Goal: Information Seeking & Learning: Check status

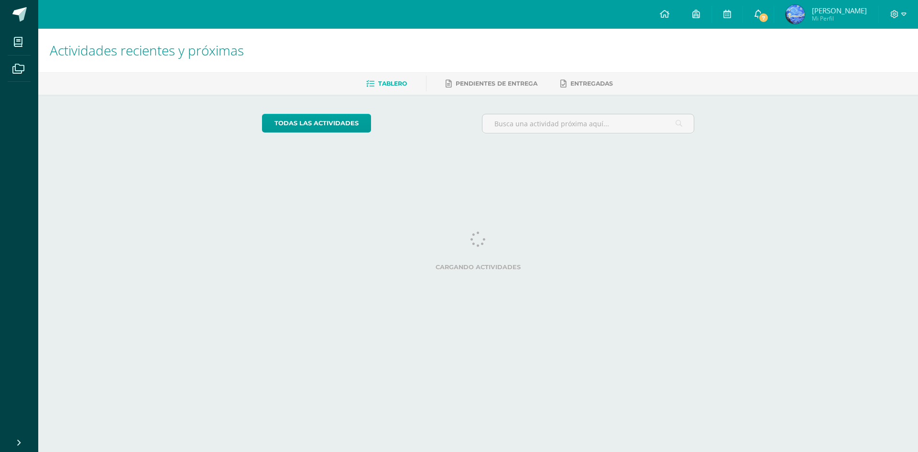
click at [774, 25] on link "7" at bounding box center [758, 14] width 31 height 29
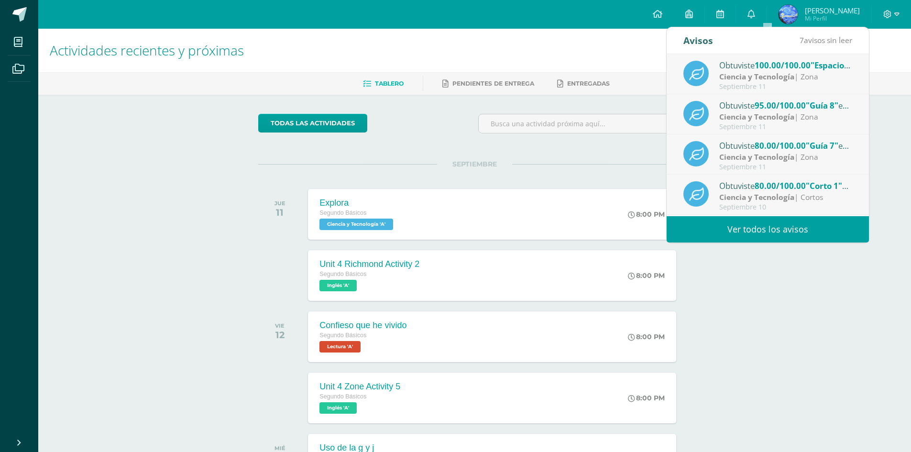
click at [766, 57] on div "Obtuviste 100.00/100.00 "Espacio experimental" en Ciencia y Tecnología Ciencia …" at bounding box center [768, 74] width 202 height 40
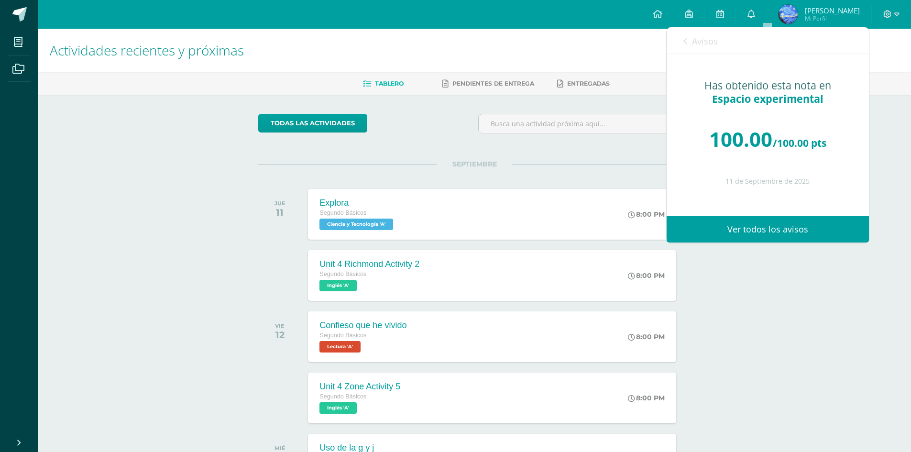
drag, startPoint x: 711, startPoint y: 44, endPoint x: 703, endPoint y: 41, distance: 7.6
click at [710, 44] on span "Avisos" at bounding box center [705, 40] width 26 height 11
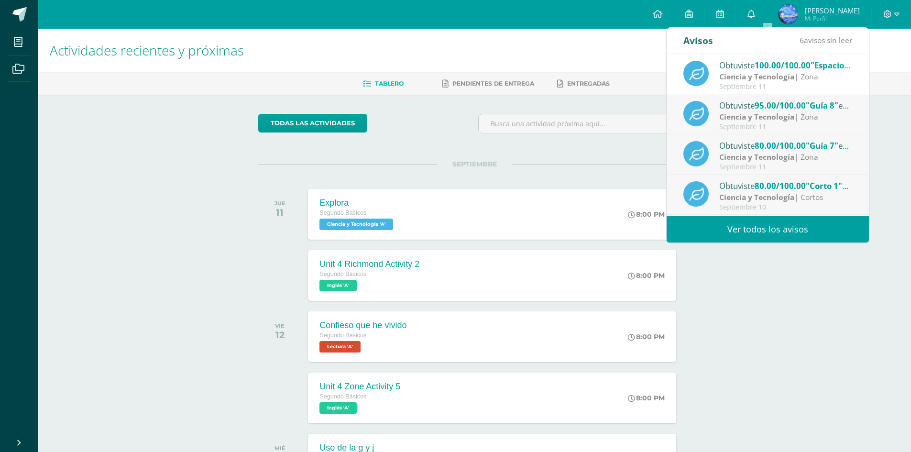
click at [724, 110] on div "Obtuviste 95.00/100.00 "Guía 8" en Ciencia y Tecnología" at bounding box center [785, 105] width 133 height 12
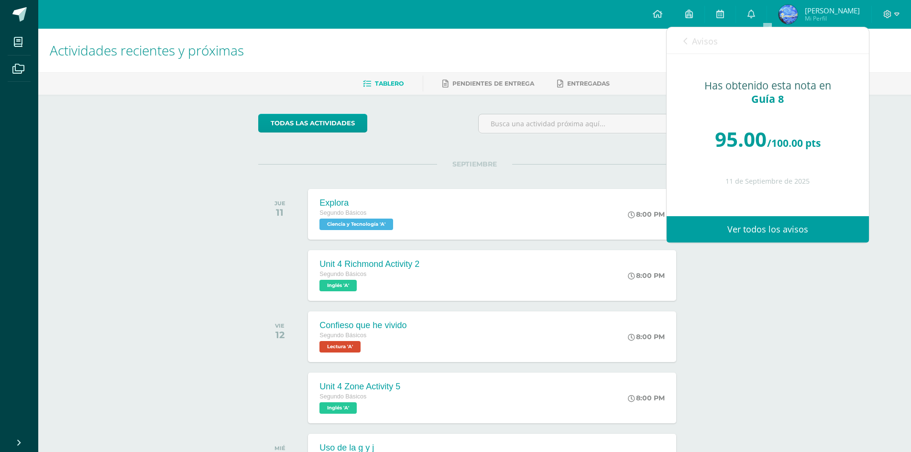
click at [694, 53] on link "Avisos" at bounding box center [700, 40] width 34 height 27
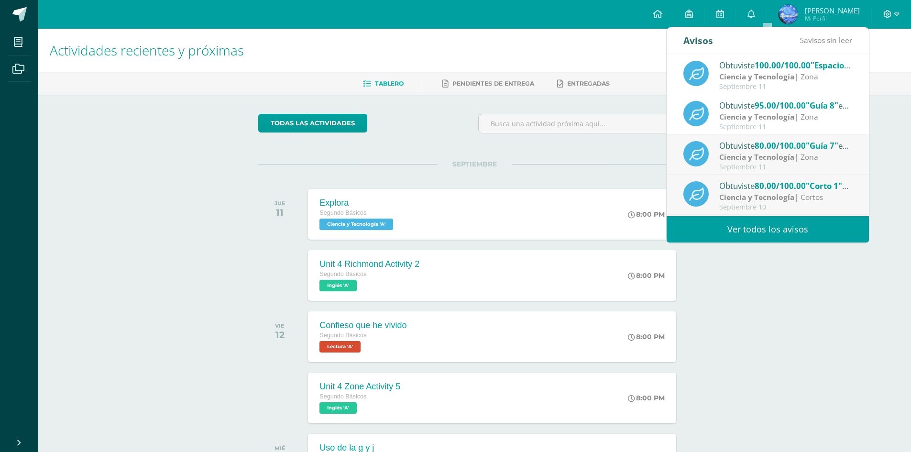
click at [737, 151] on div "Obtuviste 80.00/100.00 "Guía 7" en Ciencia y Tecnología" at bounding box center [785, 145] width 133 height 12
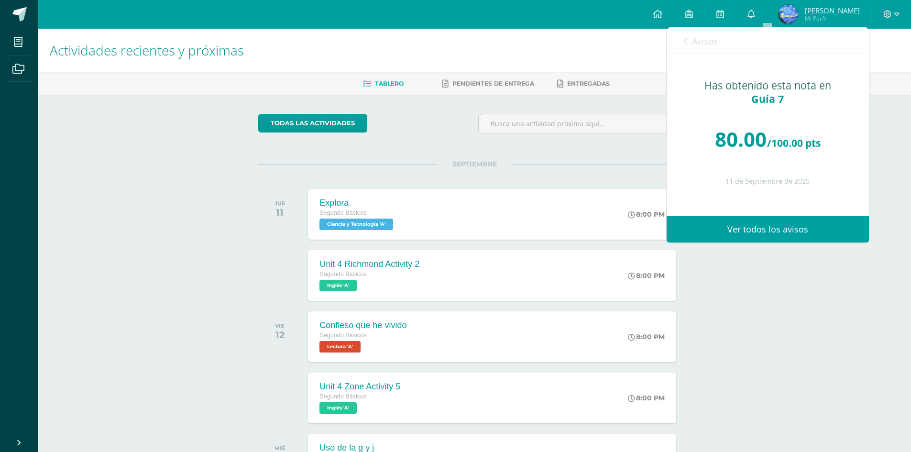
click at [696, 56] on div "Has obtenido esta nota en Guía 7 80.00 /100.00 pts [DATE]" at bounding box center [768, 128] width 202 height 148
click at [679, 45] on div "Avisos 4 avisos sin leer Avisos" at bounding box center [768, 40] width 202 height 27
click at [687, 35] on link "Avisos" at bounding box center [700, 40] width 34 height 27
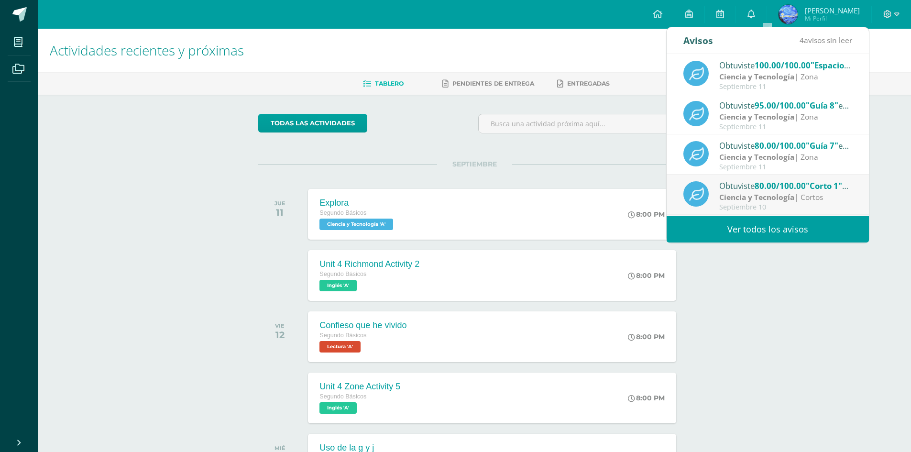
scroll to position [96, 0]
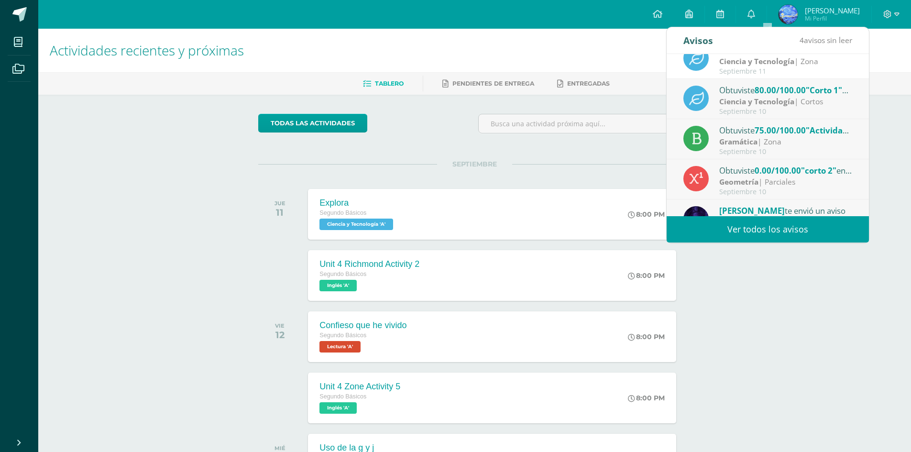
click at [741, 98] on strong "Ciencia y Tecnología" at bounding box center [756, 101] width 75 height 11
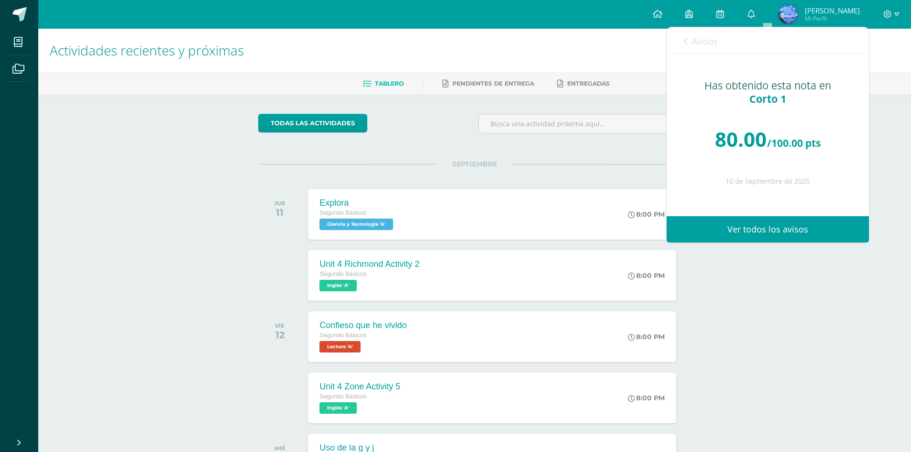
click at [694, 46] on span "Avisos" at bounding box center [705, 40] width 26 height 11
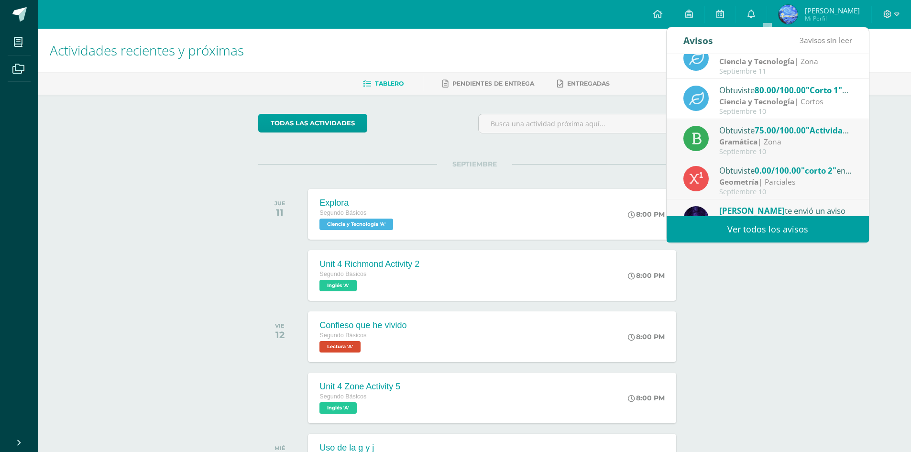
click at [744, 140] on strong "Gramática" at bounding box center [738, 141] width 38 height 11
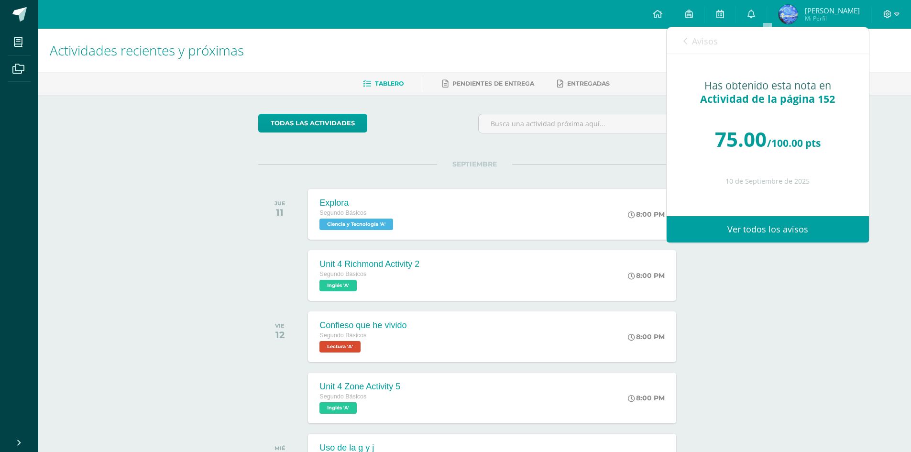
click at [690, 64] on p at bounding box center [768, 68] width 164 height 8
click at [690, 55] on div "Has obtenido esta nota en Actividad de la página 152 75.00 /100.00 pts [DATE]" at bounding box center [768, 128] width 202 height 148
click at [688, 35] on link "Avisos" at bounding box center [700, 40] width 34 height 27
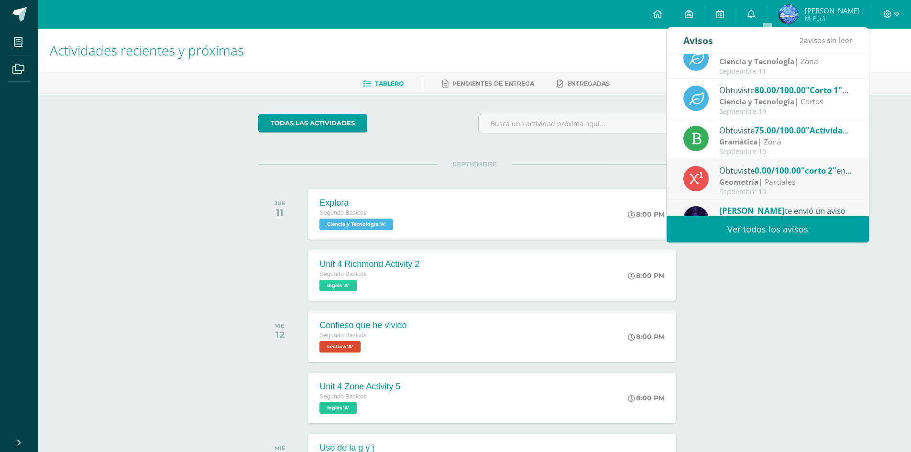
scroll to position [143, 0]
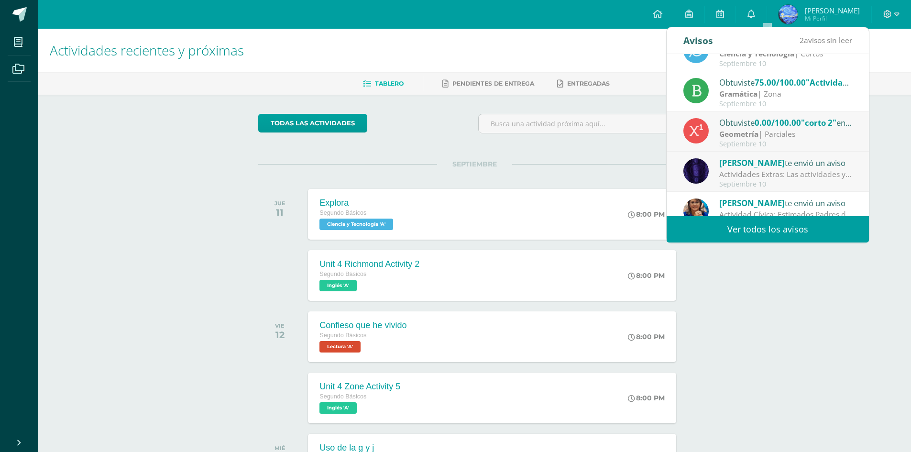
click at [760, 121] on span "0.00/100.00" at bounding box center [778, 122] width 46 height 11
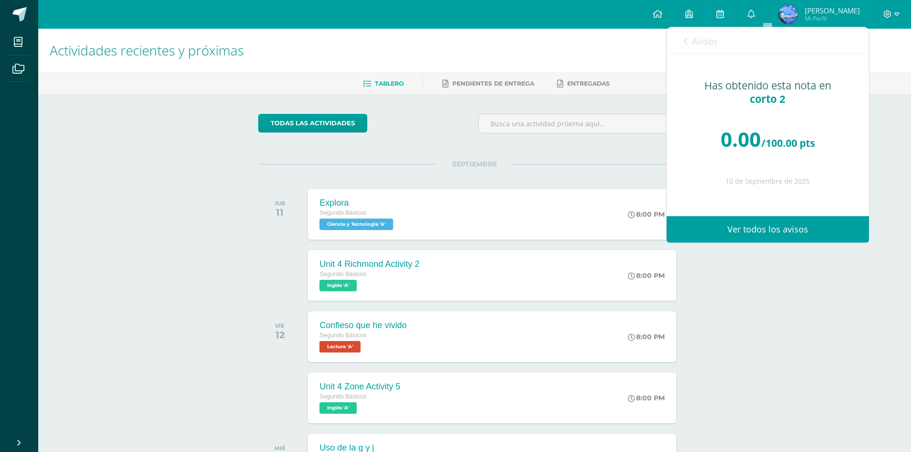
click at [701, 63] on div "Has obtenido esta nota en corto 2 0.00 /100.00 pts [DATE]" at bounding box center [768, 128] width 202 height 148
click at [693, 50] on link "Avisos" at bounding box center [700, 40] width 34 height 27
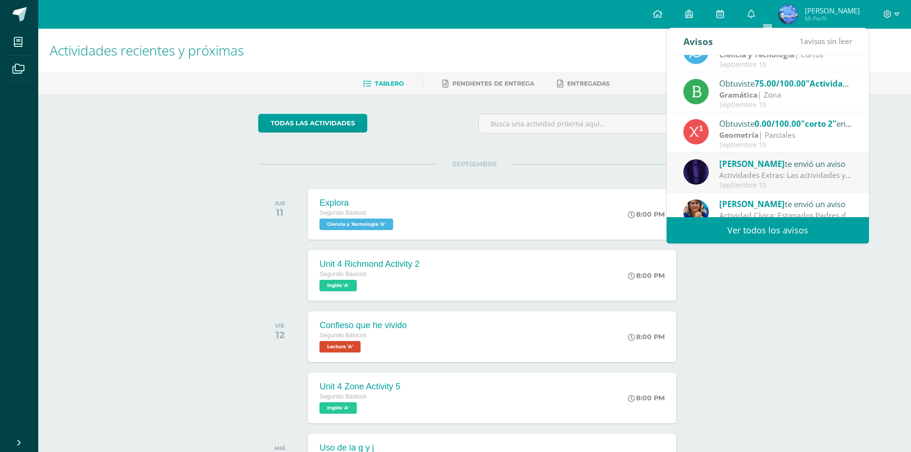
scroll to position [48, 0]
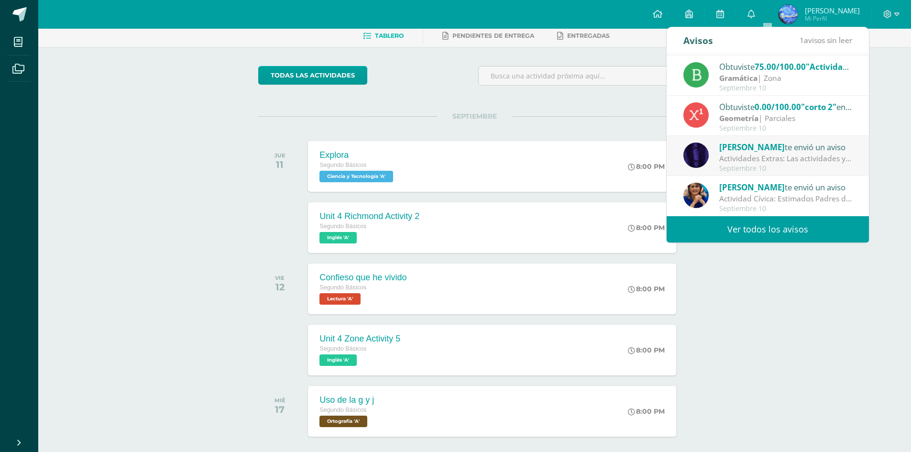
click at [749, 160] on div "Actividades Extras: Las actividades ya estan asignadas en la plataforma [PERSON…" at bounding box center [785, 158] width 133 height 11
